Goal: Information Seeking & Learning: Learn about a topic

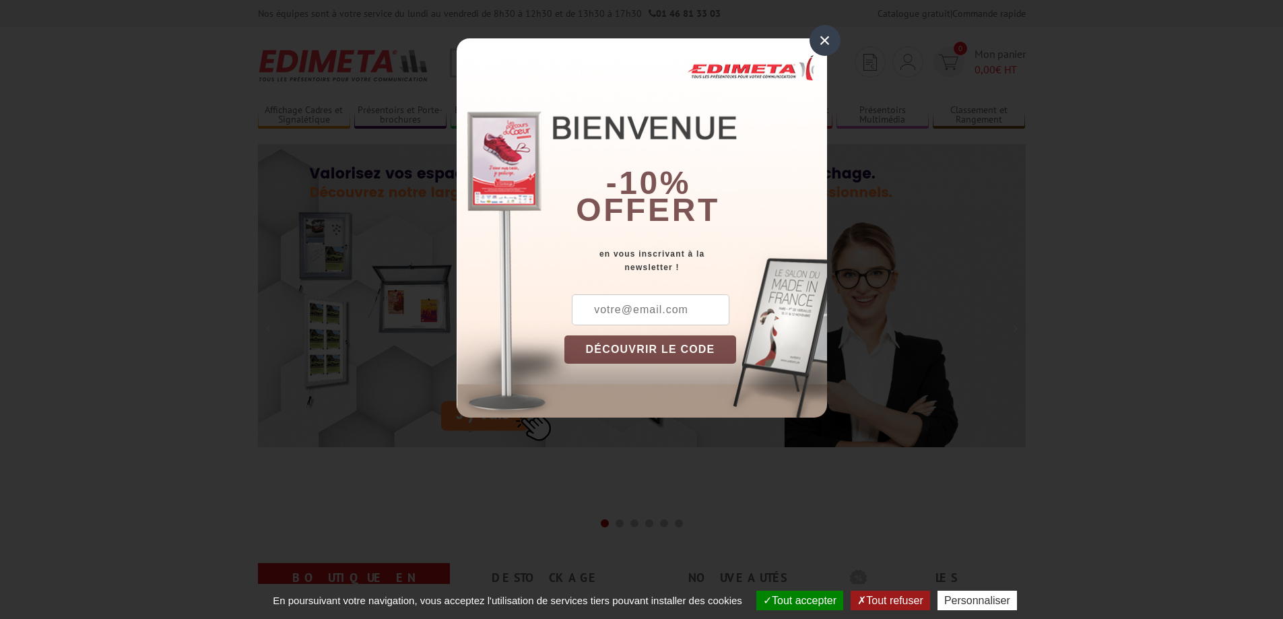
click at [818, 33] on div "×" at bounding box center [825, 40] width 31 height 31
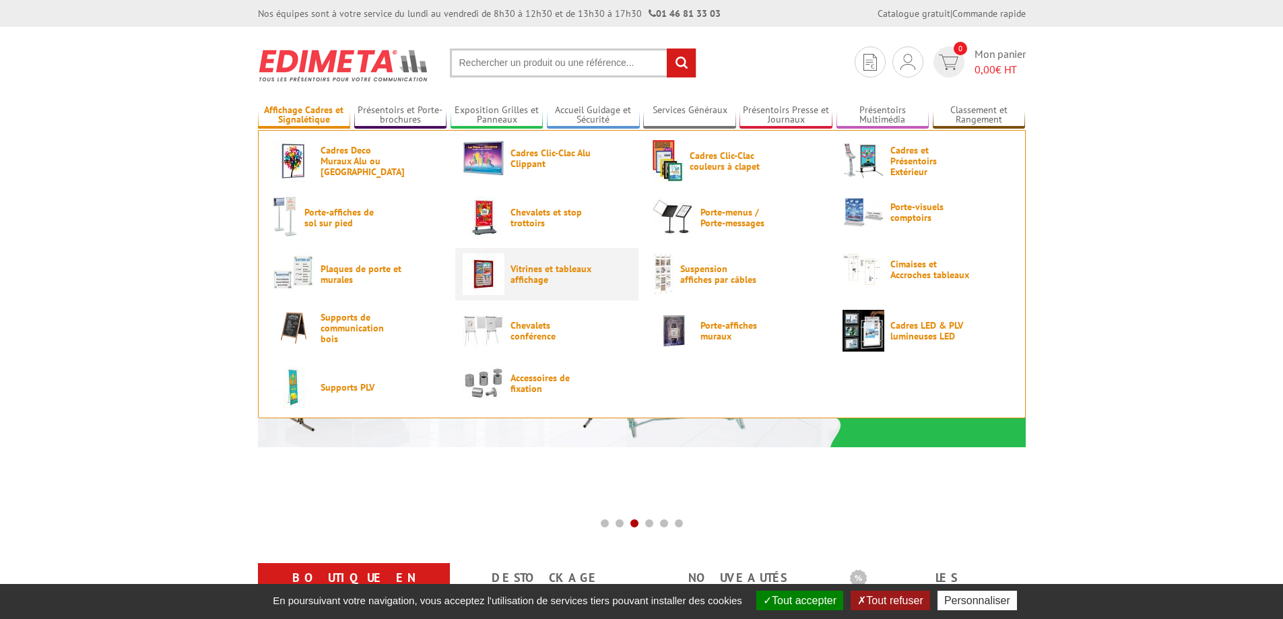
click at [511, 269] on span "Vitrines et tableaux affichage" at bounding box center [551, 274] width 81 height 22
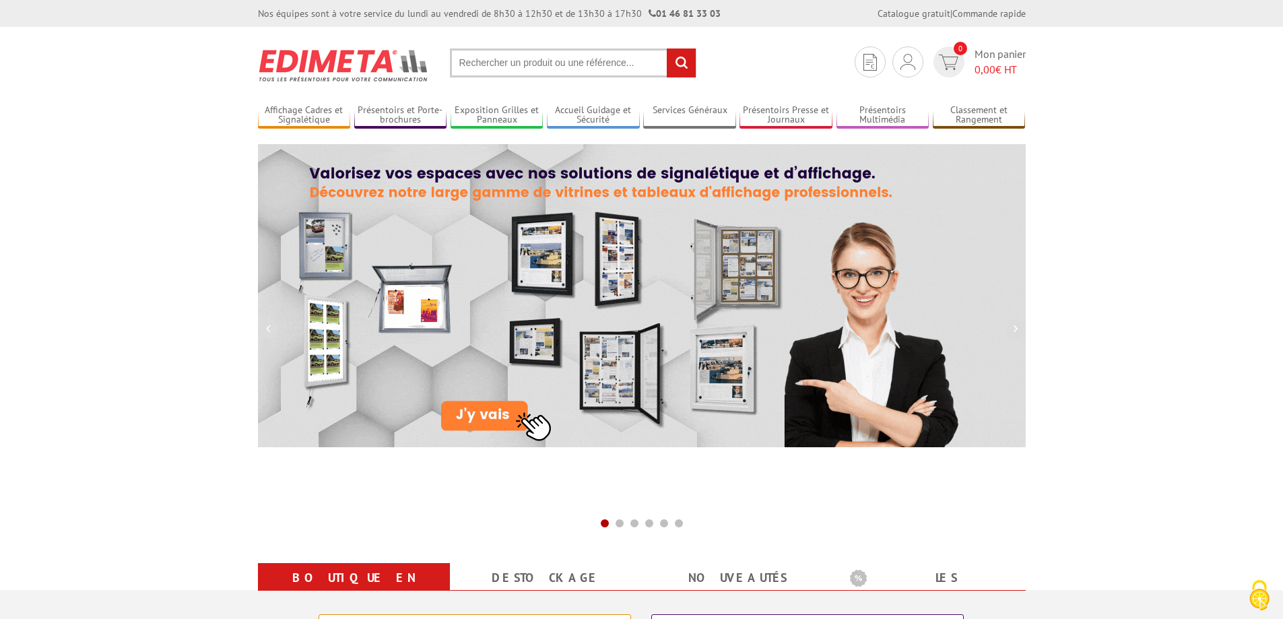
click at [555, 58] on input "text" at bounding box center [573, 62] width 247 height 29
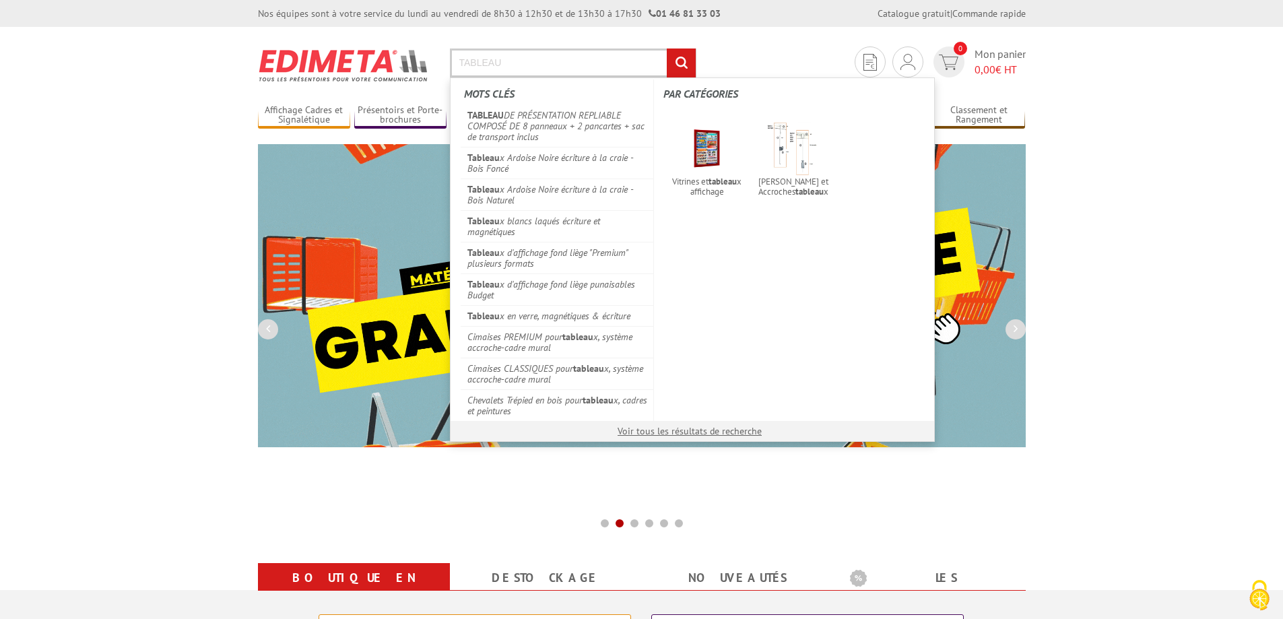
drag, startPoint x: 528, startPoint y: 58, endPoint x: 402, endPoint y: 62, distance: 126.0
click at [402, 62] on section "Je me connecte Nouveau client ? Inscrivez-vous 0 Mon panier 0,00 € HT TABLEAU r…" at bounding box center [642, 58] width 768 height 63
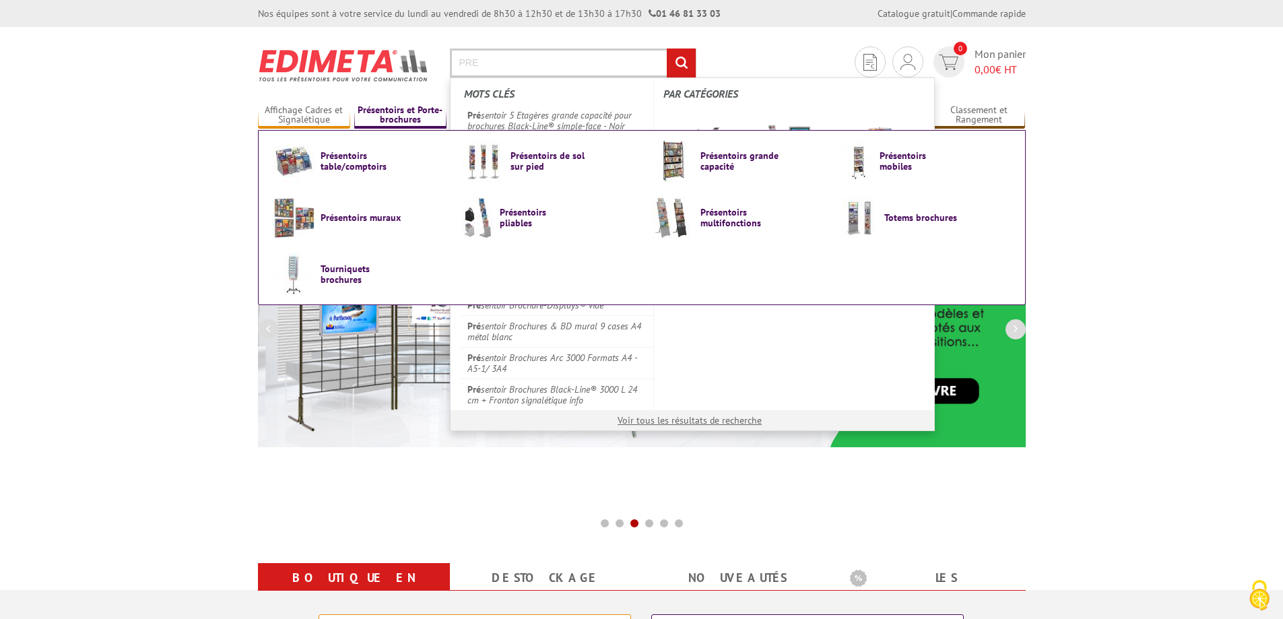
type input "PRE"
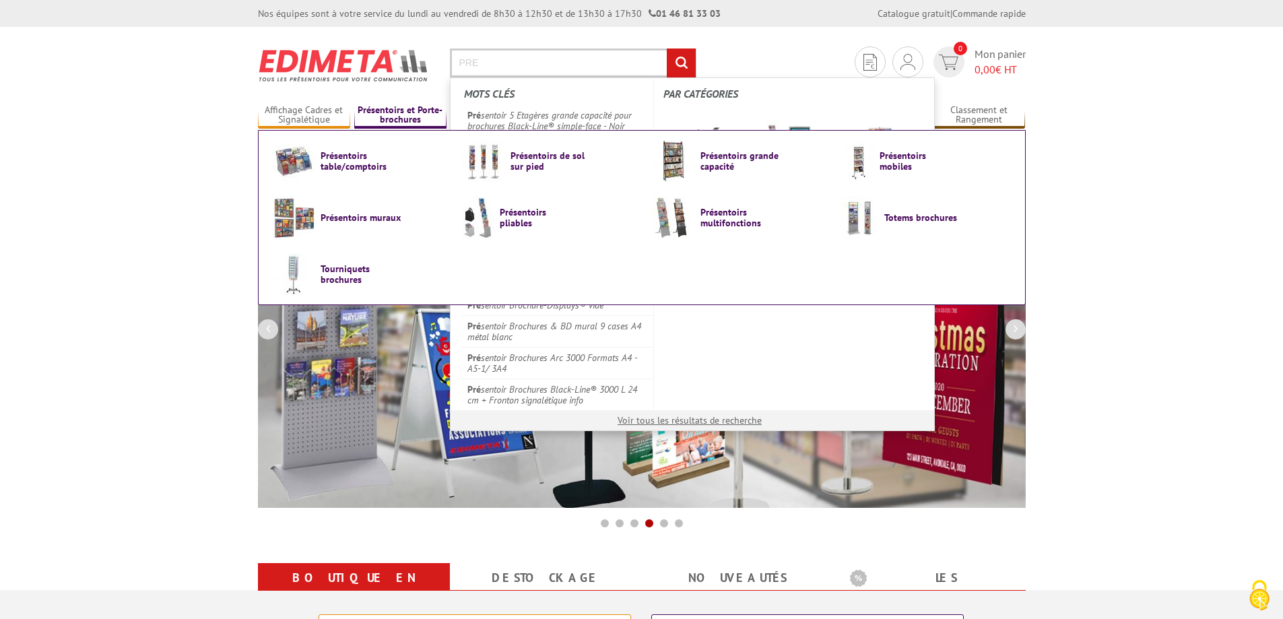
click at [416, 110] on link "Présentoirs et Porte-brochures" at bounding box center [400, 115] width 93 height 22
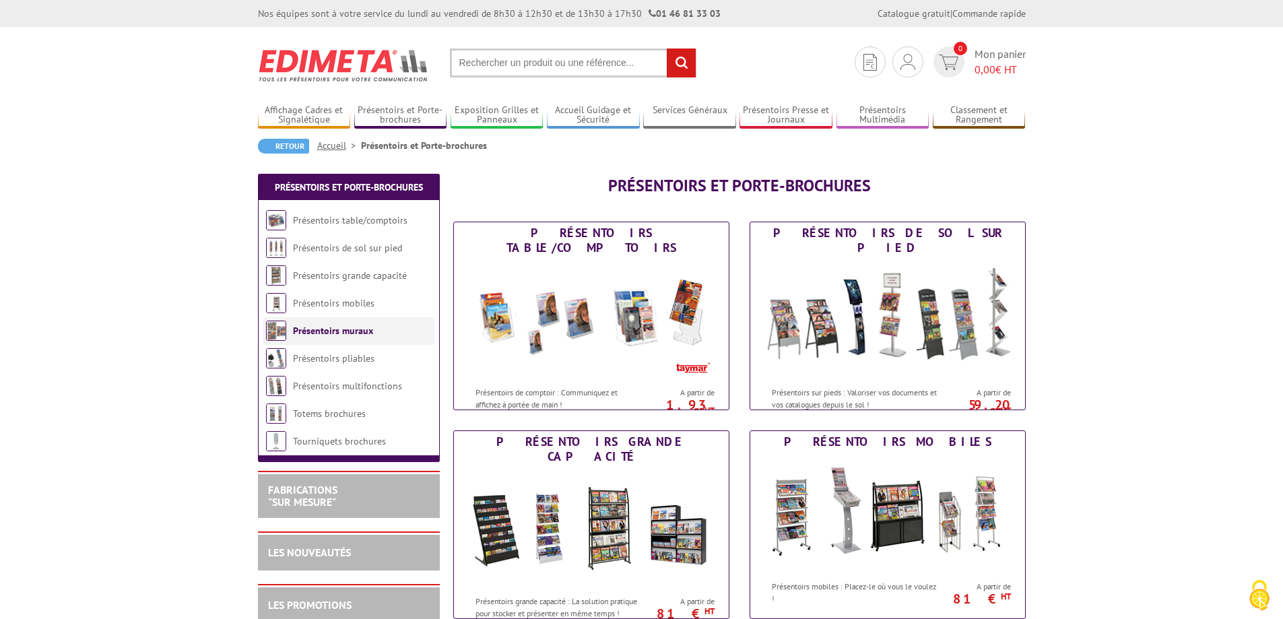
click at [326, 333] on link "Présentoirs muraux" at bounding box center [333, 331] width 80 height 12
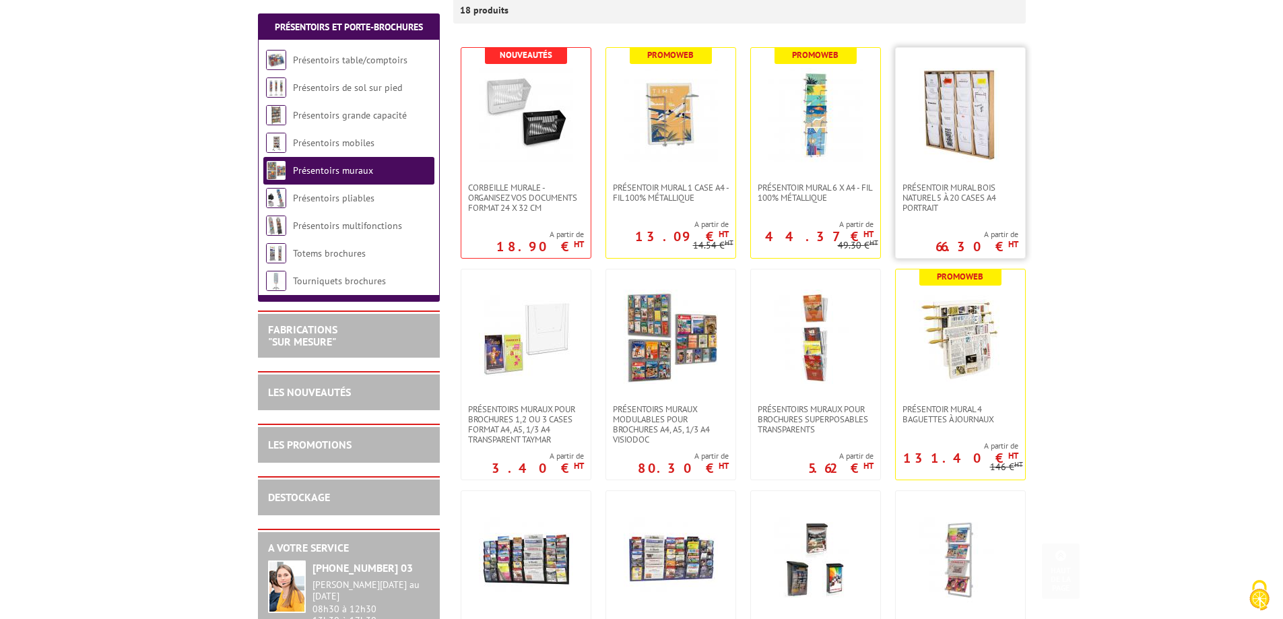
scroll to position [337, 0]
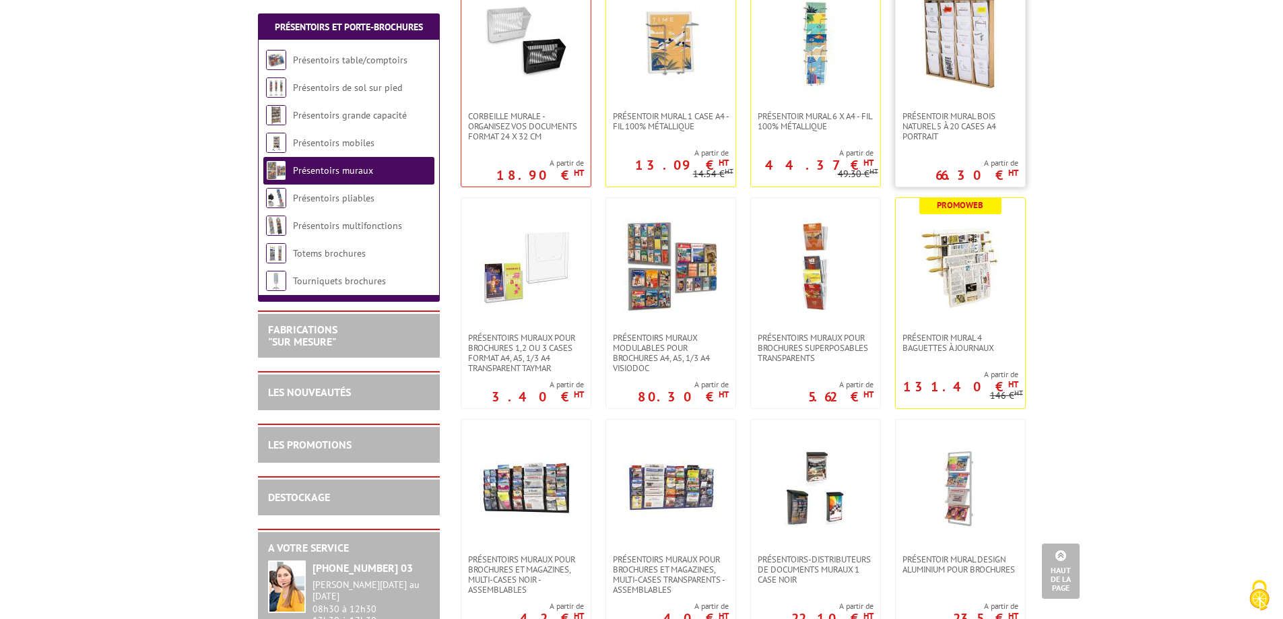
click at [971, 94] on link at bounding box center [960, 43] width 129 height 135
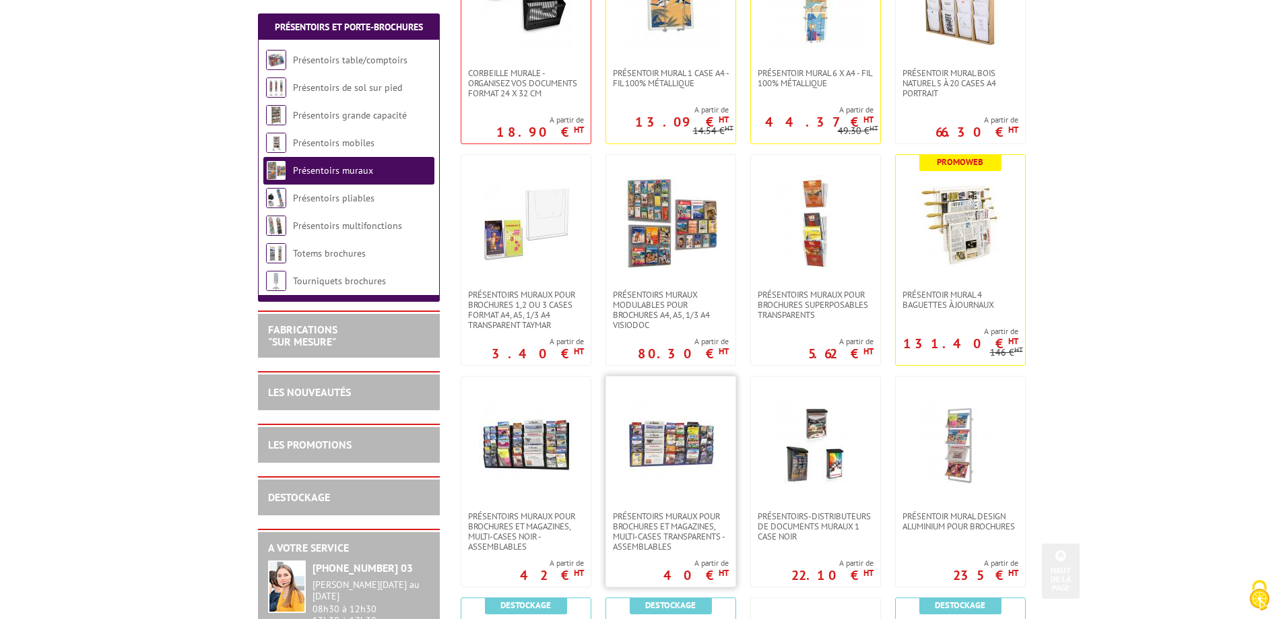
scroll to position [404, 0]
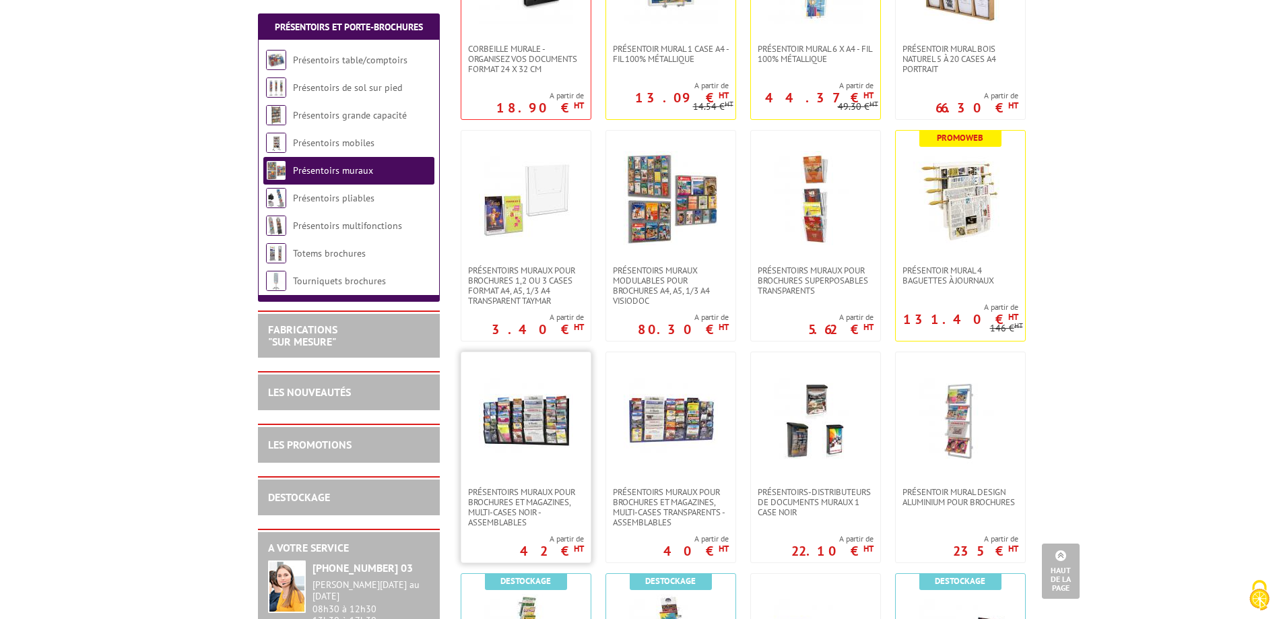
click at [546, 436] on img at bounding box center [526, 419] width 94 height 94
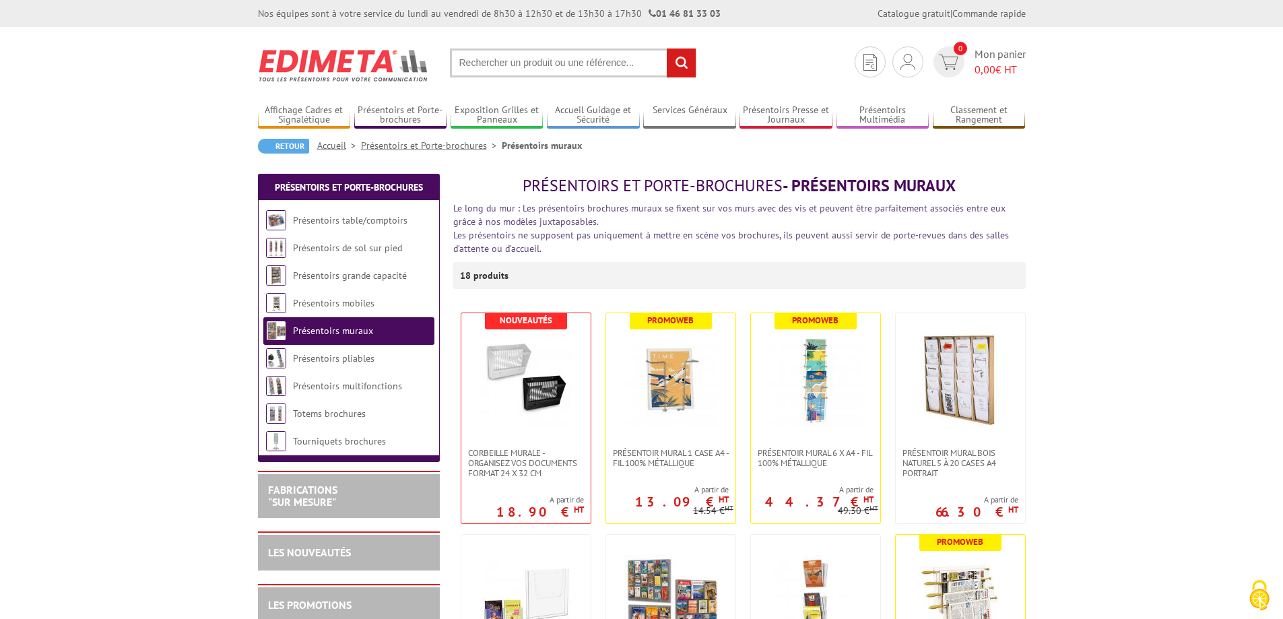
click at [500, 61] on input "text" at bounding box center [573, 62] width 247 height 29
type input "PRESENTOIR AUTOMOBILE"
click at [667, 48] on input "rechercher" at bounding box center [681, 62] width 29 height 29
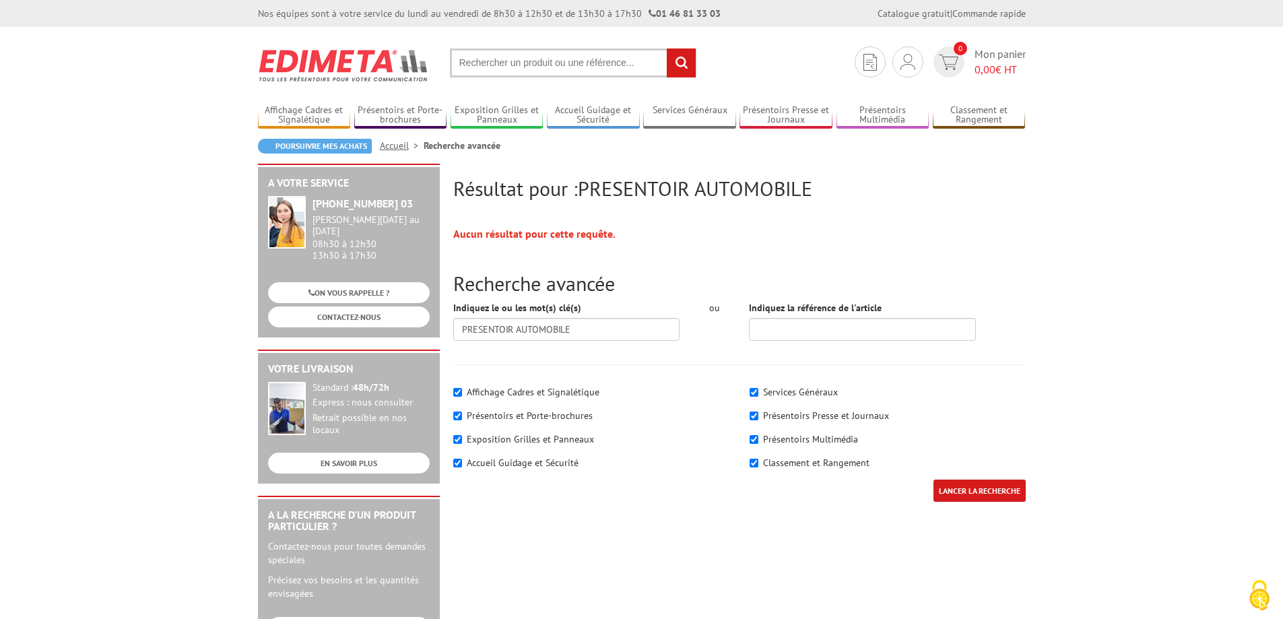
click at [492, 49] on section "Je me connecte Nouveau client ? Inscrivez-vous 0 Mon panier 0,00 € HT recherche…" at bounding box center [642, 58] width 768 height 63
click at [481, 61] on input "text" at bounding box center [573, 62] width 247 height 29
type input "TABLEAU PLANNING"
click at [667, 48] on input "rechercher" at bounding box center [681, 62] width 29 height 29
click at [592, 59] on input "text" at bounding box center [573, 62] width 247 height 29
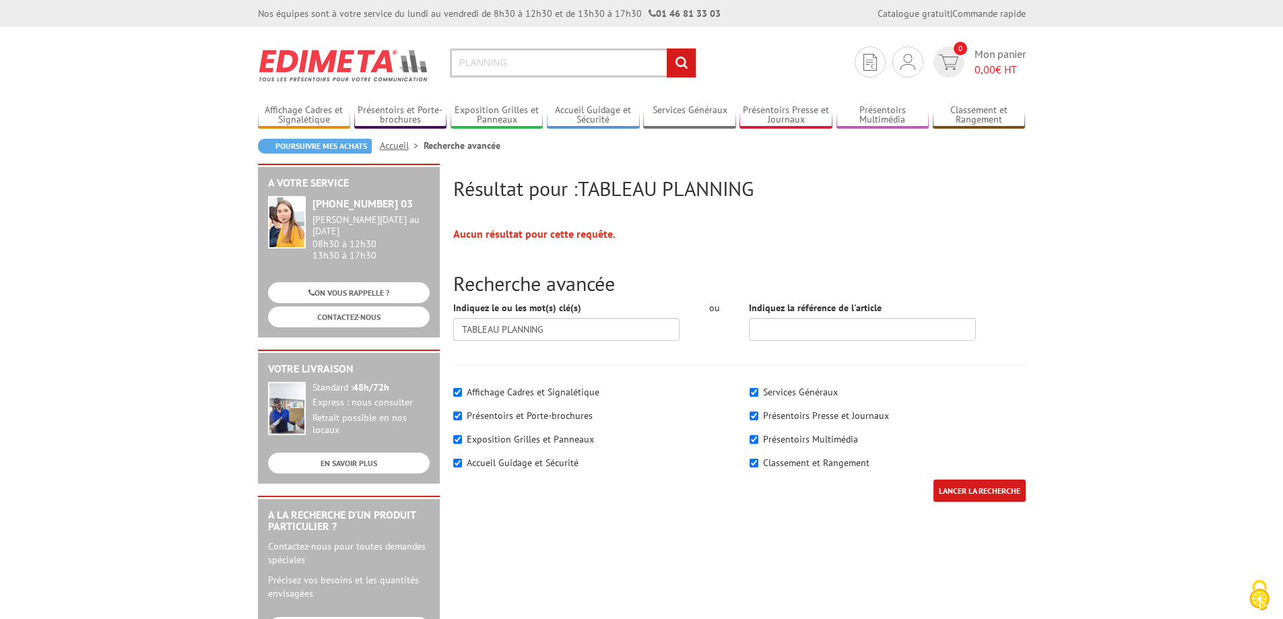
type input "PLANNING"
click at [667, 48] on input "rechercher" at bounding box center [681, 62] width 29 height 29
